Goal: Transaction & Acquisition: Obtain resource

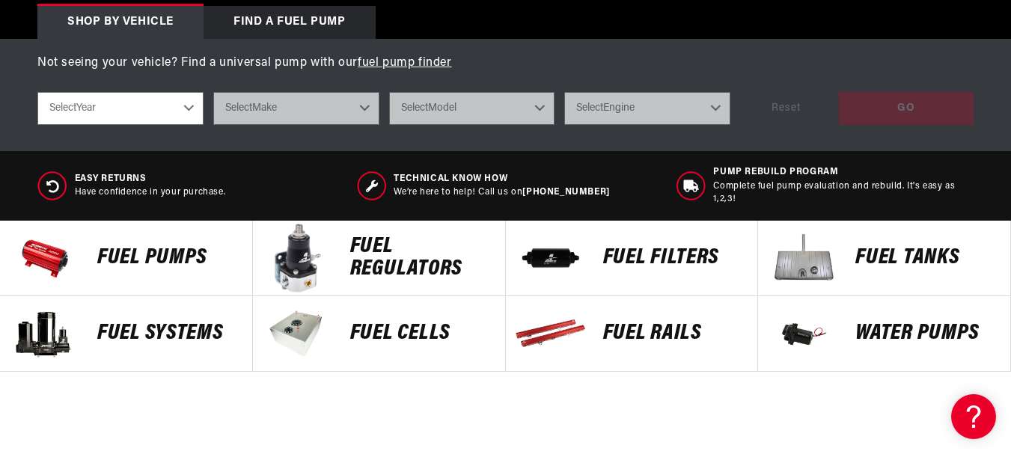
scroll to position [697, 0]
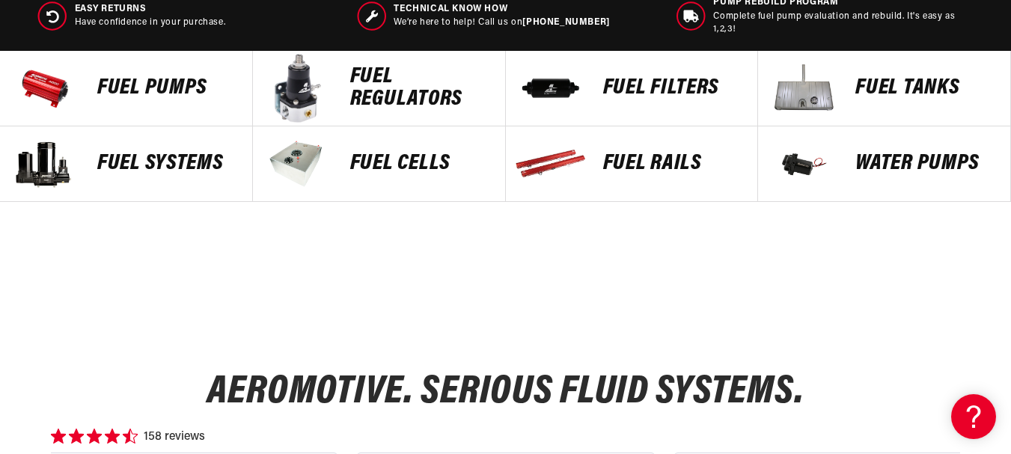
click at [375, 79] on p "FUEL REGULATORS" at bounding box center [420, 88] width 140 height 45
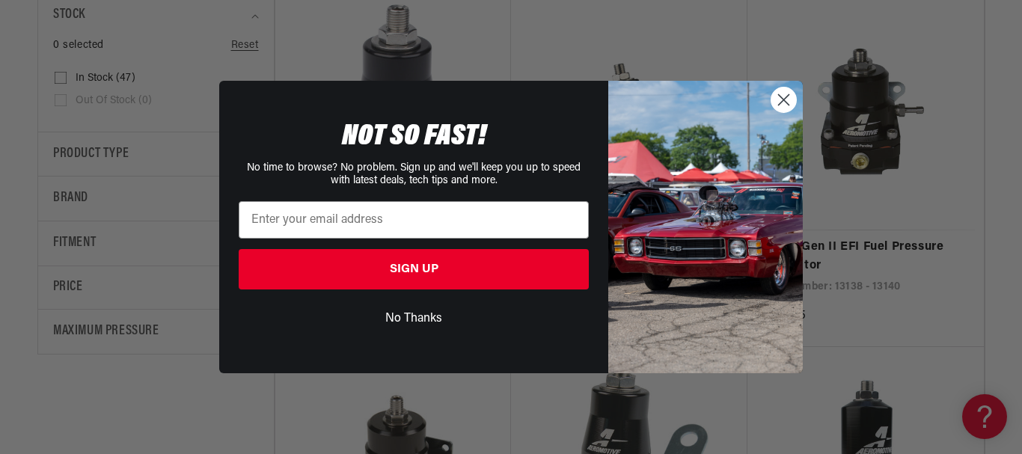
click at [782, 100] on circle "Close dialog" at bounding box center [783, 100] width 25 height 25
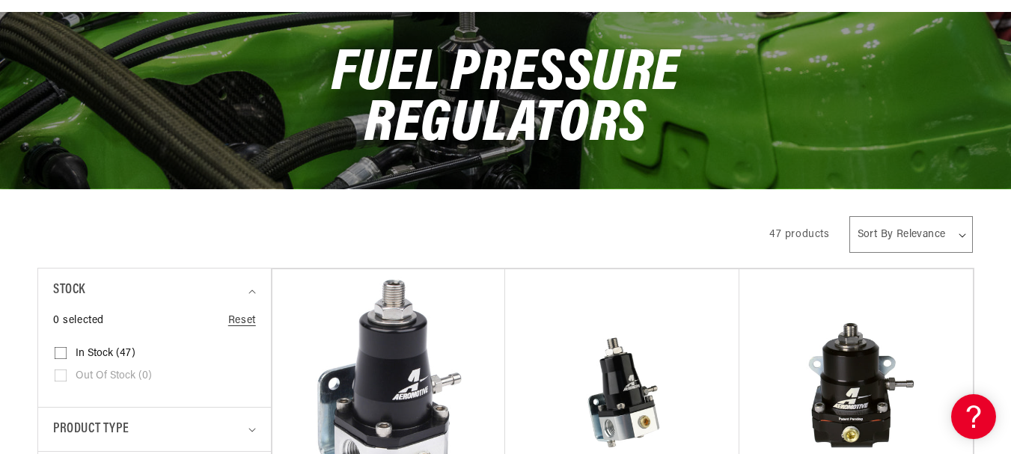
scroll to position [313, 0]
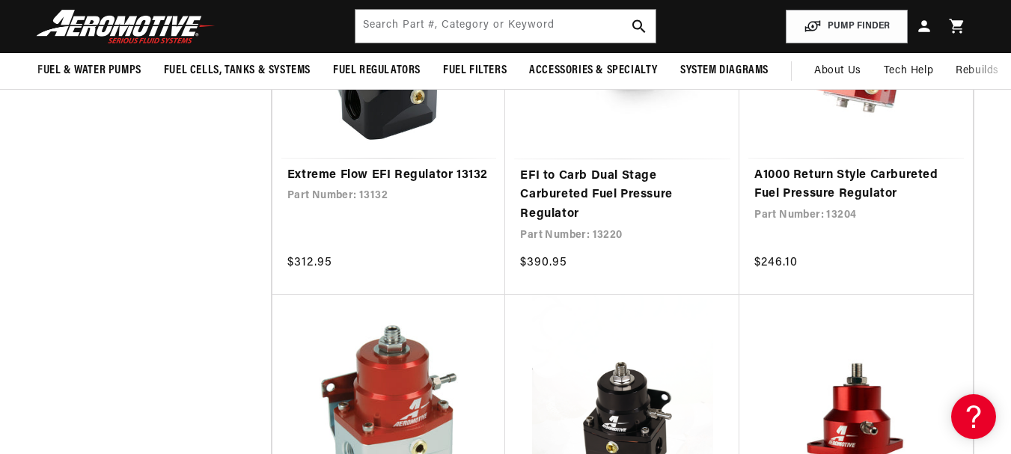
scroll to position [1348, 0]
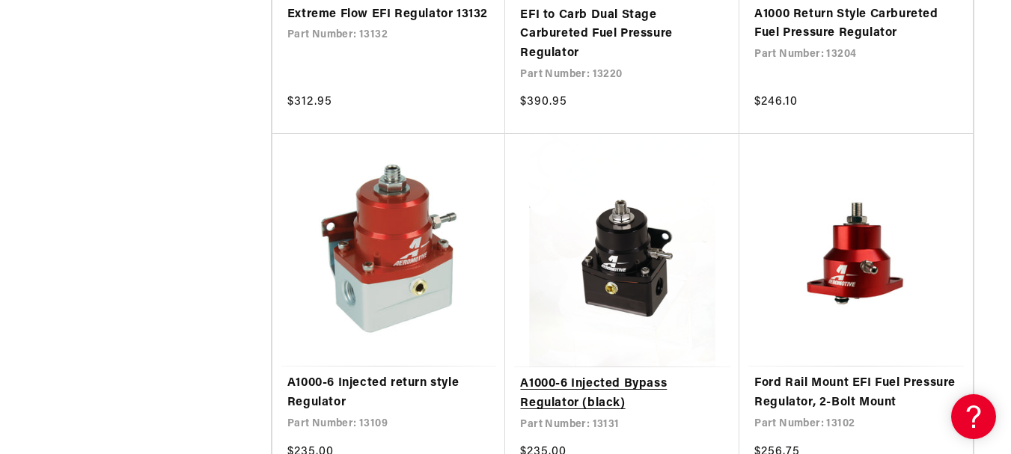
click at [661, 375] on link "A1000-6 Injected Bypass Regulator (black)" at bounding box center [622, 394] width 204 height 38
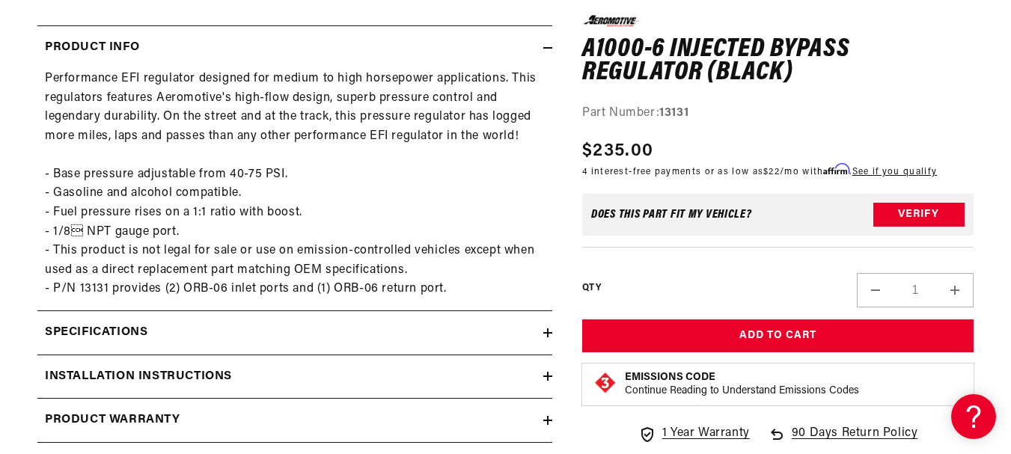
scroll to position [687, 0]
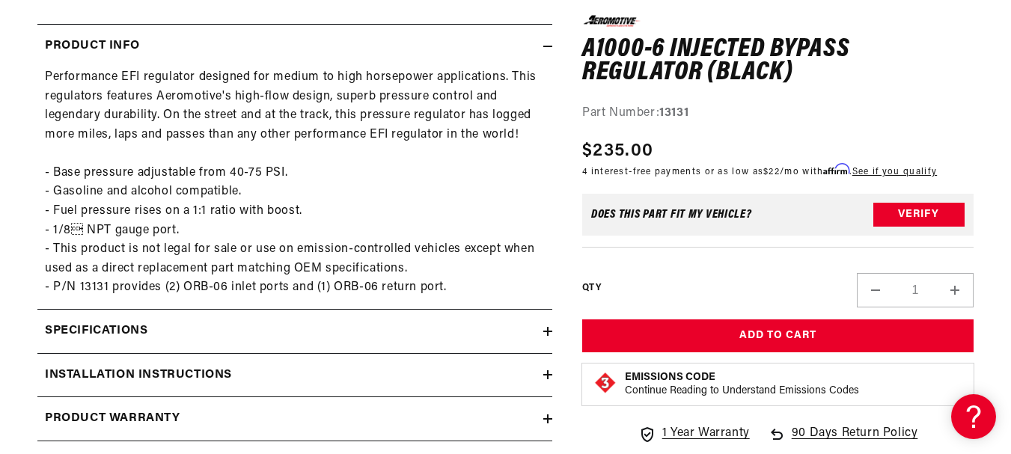
click at [339, 327] on div "Specifications" at bounding box center [290, 331] width 506 height 19
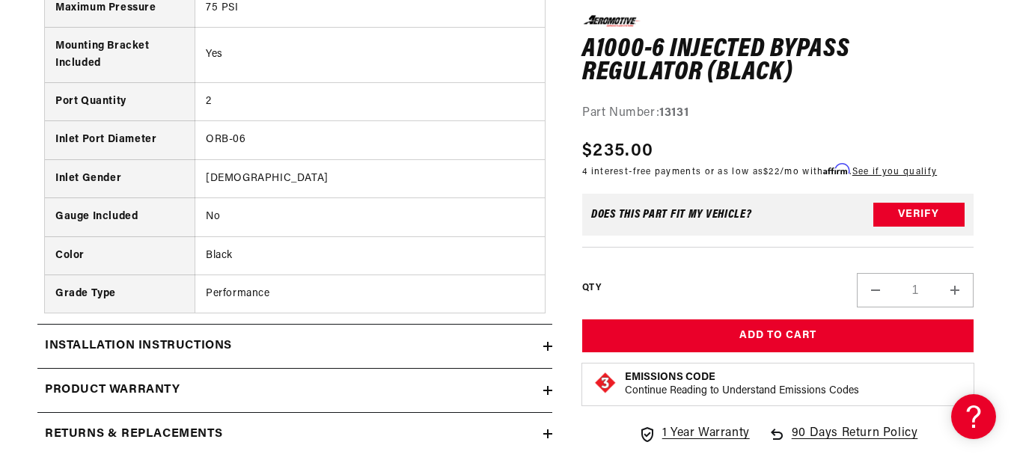
scroll to position [1196, 0]
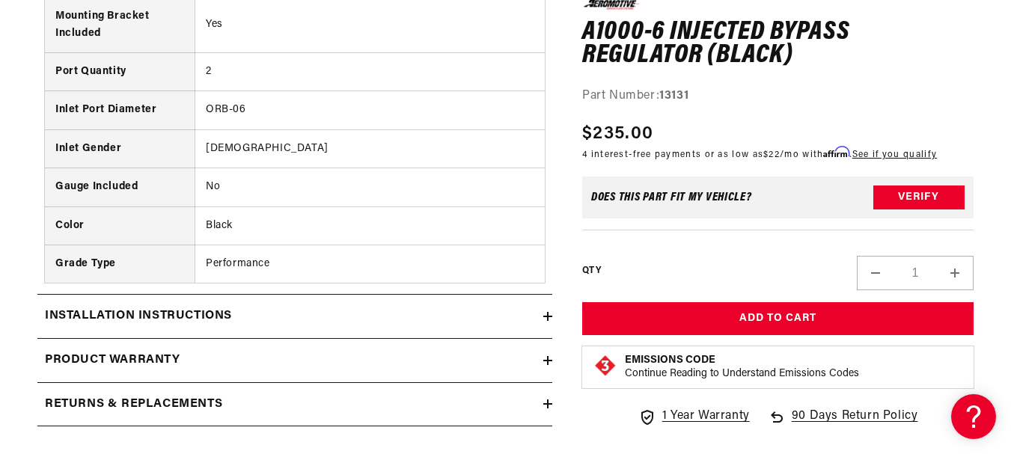
click at [339, 327] on summary "Installation Instructions" at bounding box center [294, 316] width 515 height 43
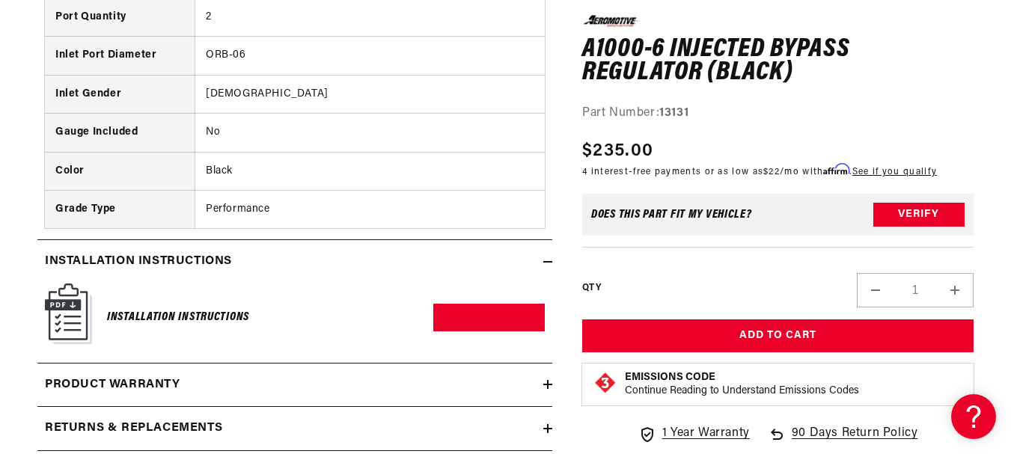
scroll to position [1256, 0]
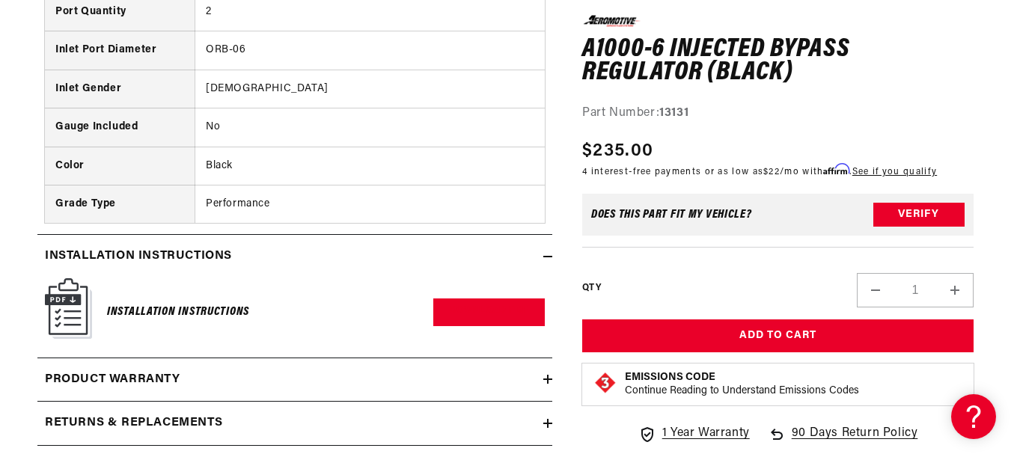
click at [170, 317] on h6 "Installation Instructions" at bounding box center [178, 312] width 142 height 20
click at [471, 300] on link "Download PDF" at bounding box center [488, 313] width 111 height 28
